Goal: Task Accomplishment & Management: Use online tool/utility

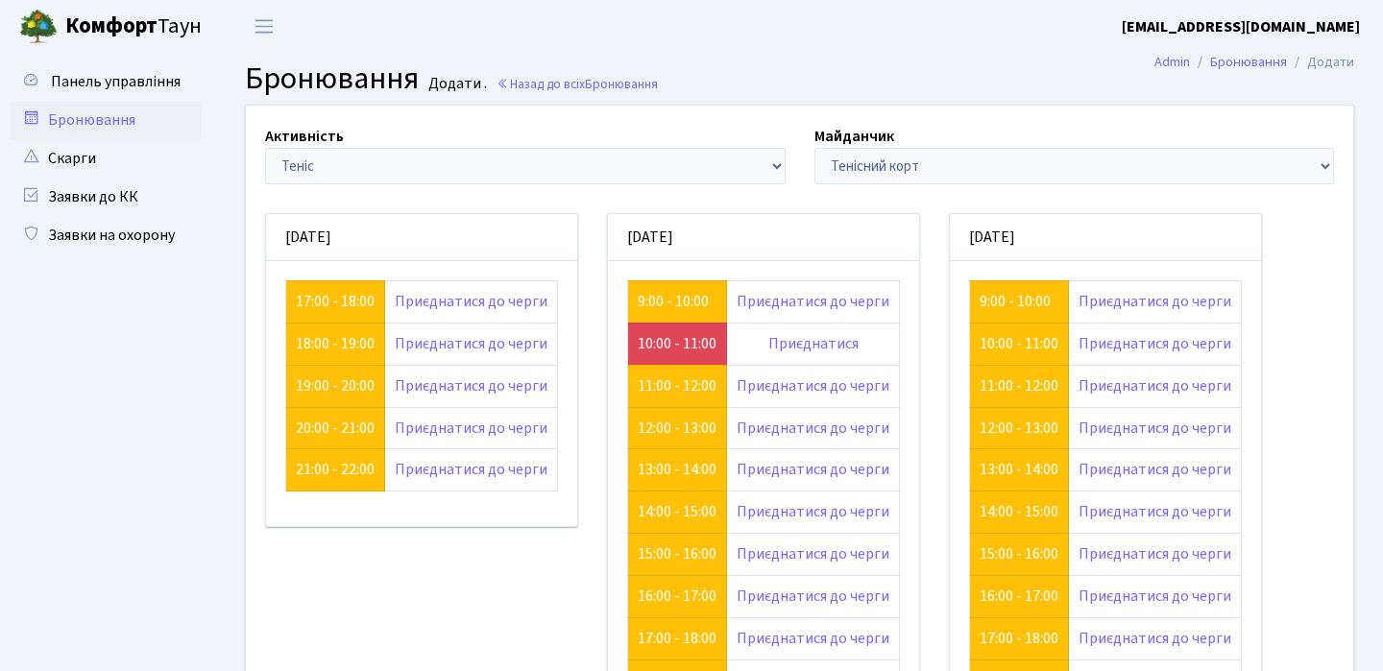
scroll to position [207, 0]
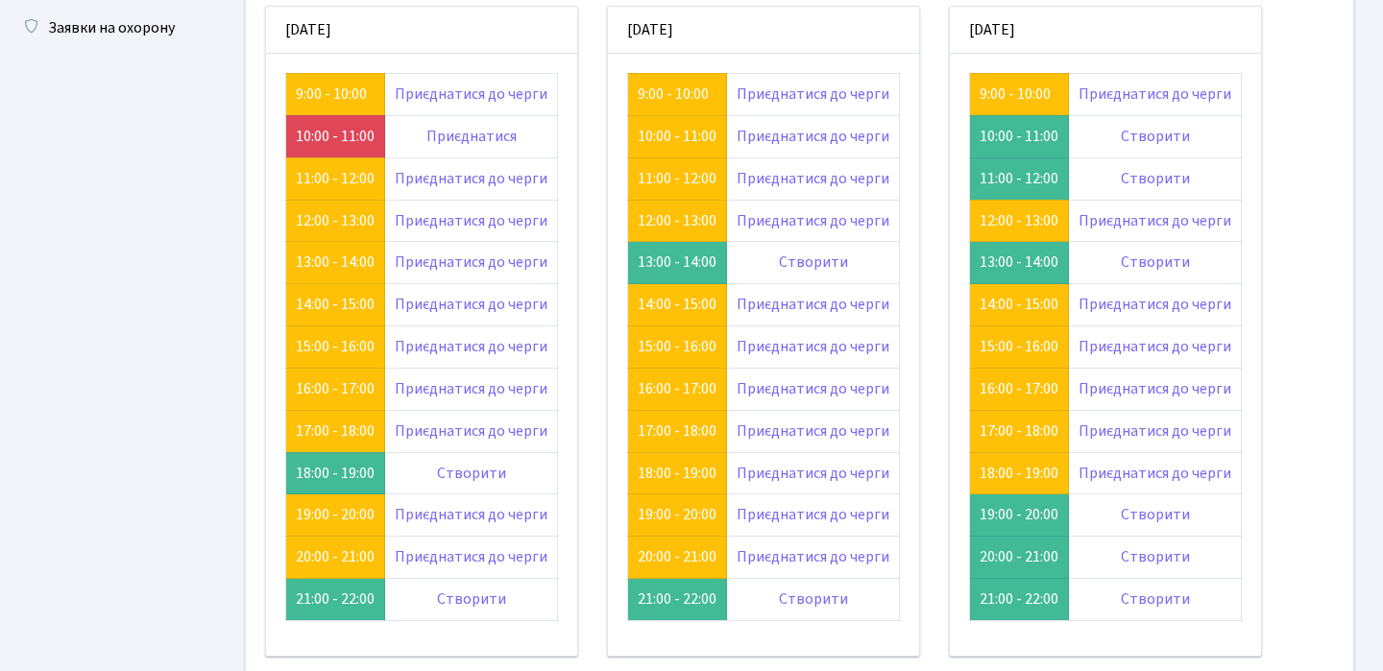
scroll to position [207, 0]
click at [1155, 179] on link "Створити" at bounding box center [1155, 178] width 69 height 21
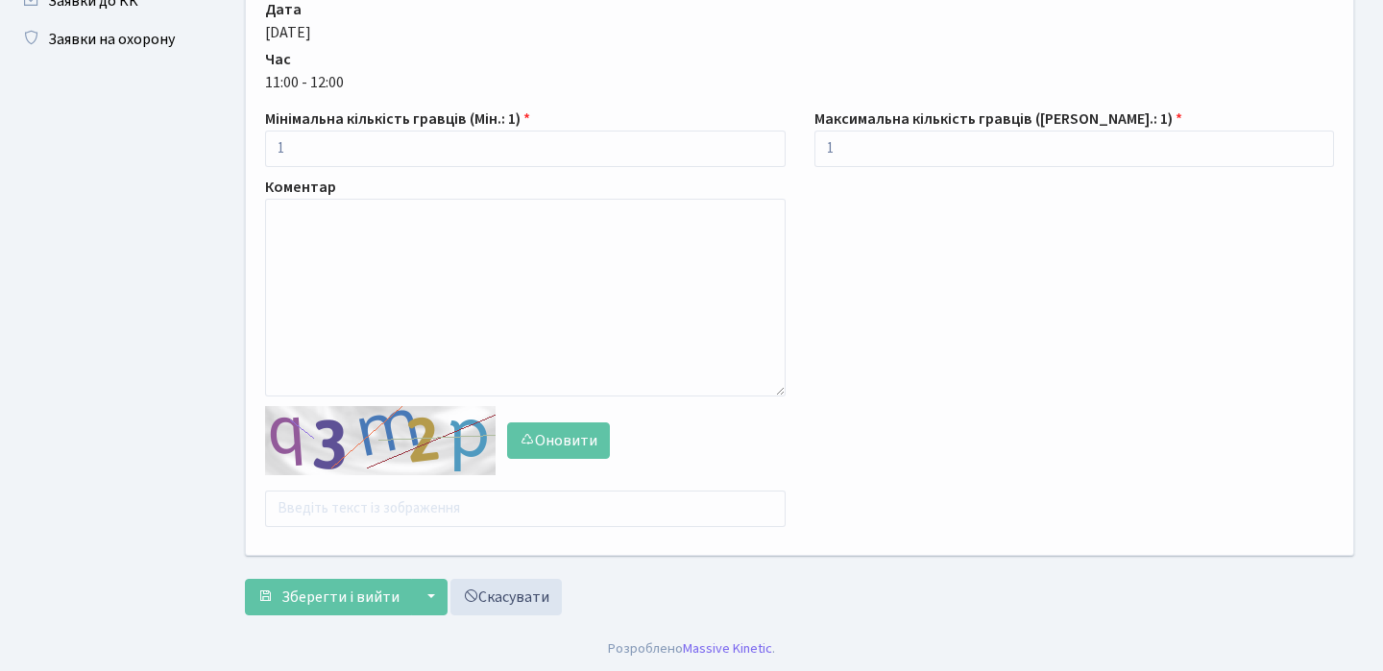
scroll to position [198, 0]
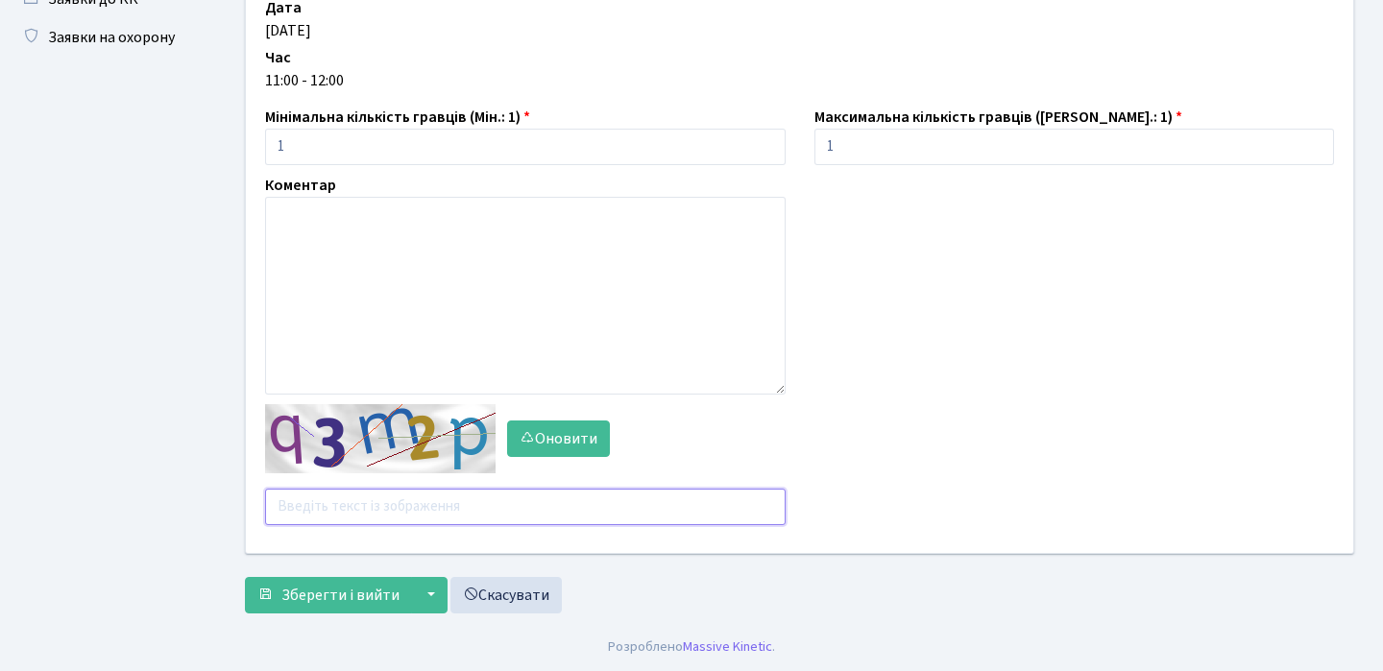
click at [328, 512] on input "text" at bounding box center [525, 507] width 521 height 36
type input "mtm2n"
click at [345, 593] on span "Зберегти і вийти" at bounding box center [340, 595] width 118 height 21
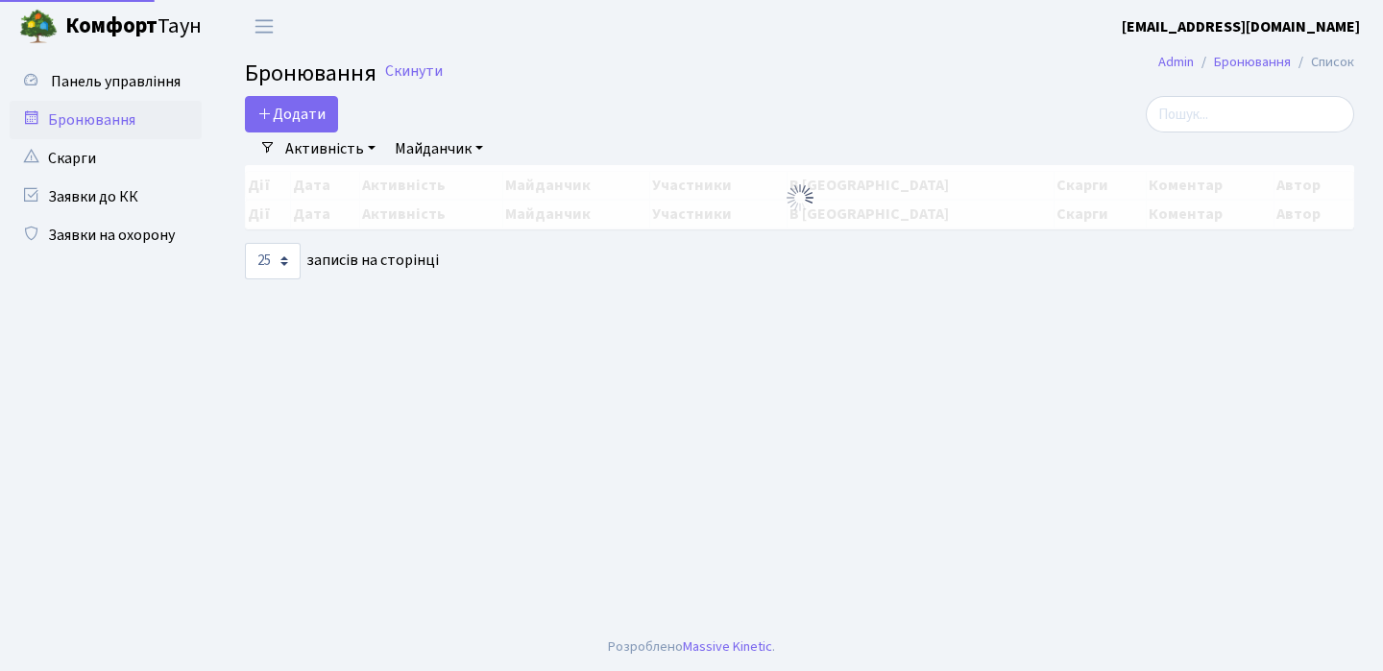
select select "25"
